Goal: Navigation & Orientation: Find specific page/section

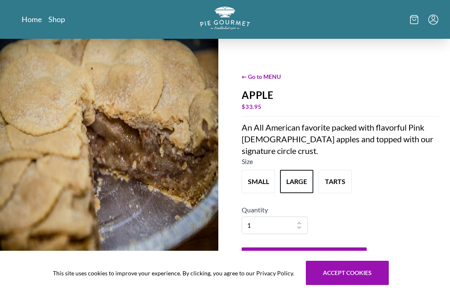
click at [59, 20] on link "Shop" at bounding box center [56, 19] width 17 height 10
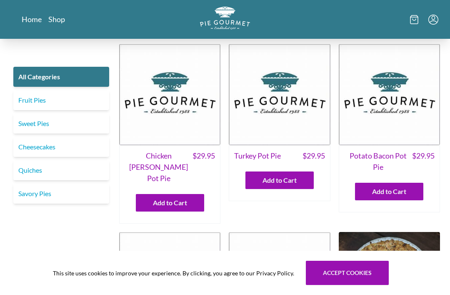
click at [43, 123] on link "Sweet Pies" at bounding box center [61, 123] width 96 height 20
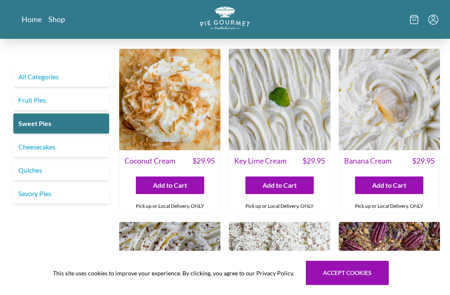
click at [58, 100] on link "Fruit Pies" at bounding box center [61, 100] width 96 height 20
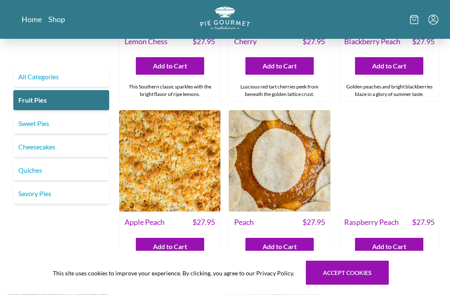
scroll to position [331, 0]
